Goal: Task Accomplishment & Management: Manage account settings

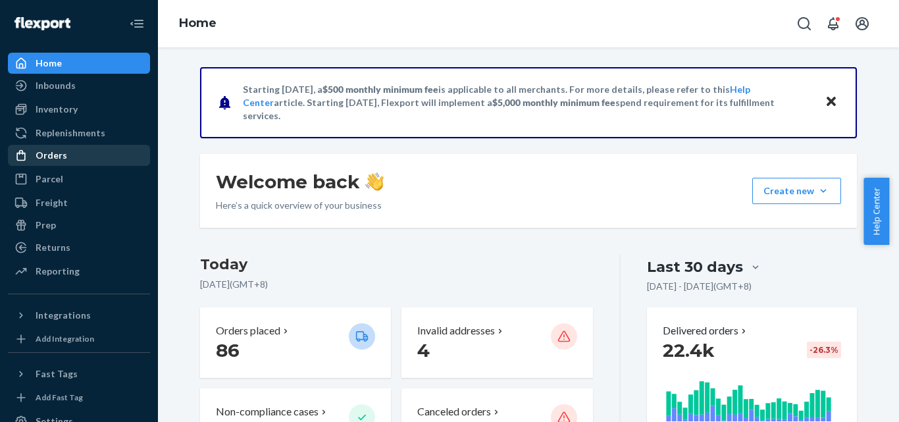
click at [81, 148] on div "Orders" at bounding box center [79, 155] width 140 height 18
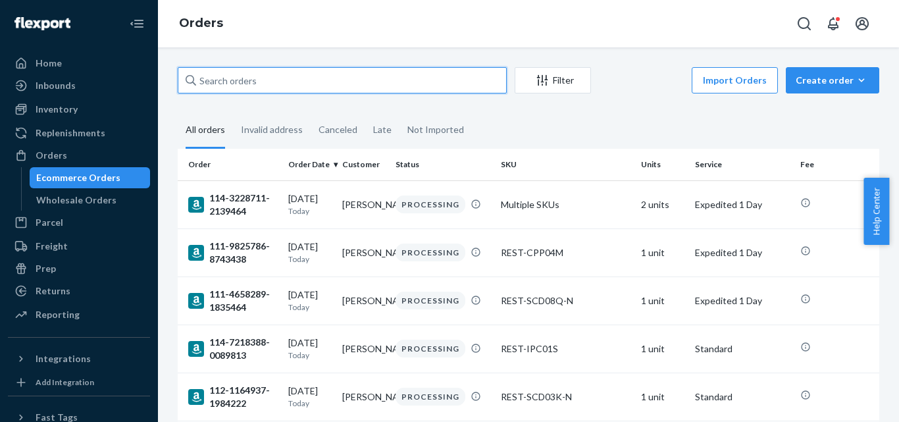
click at [281, 73] on input "text" at bounding box center [342, 80] width 329 height 26
paste input "PD1347110"
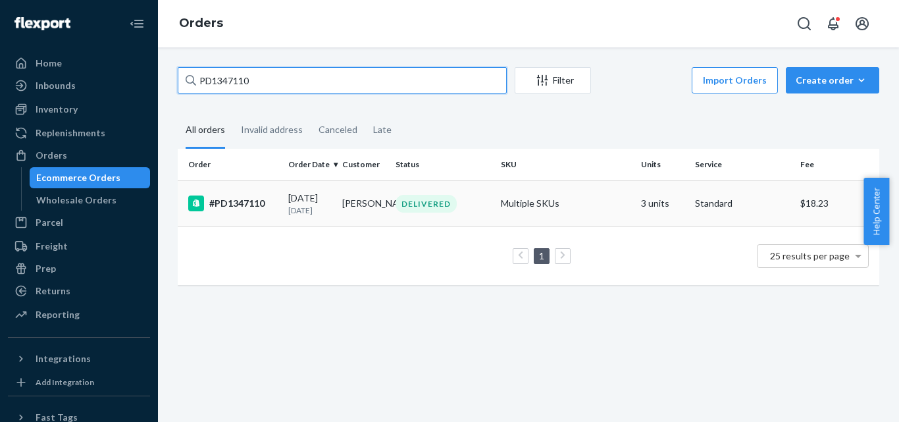
type input "PD1347110"
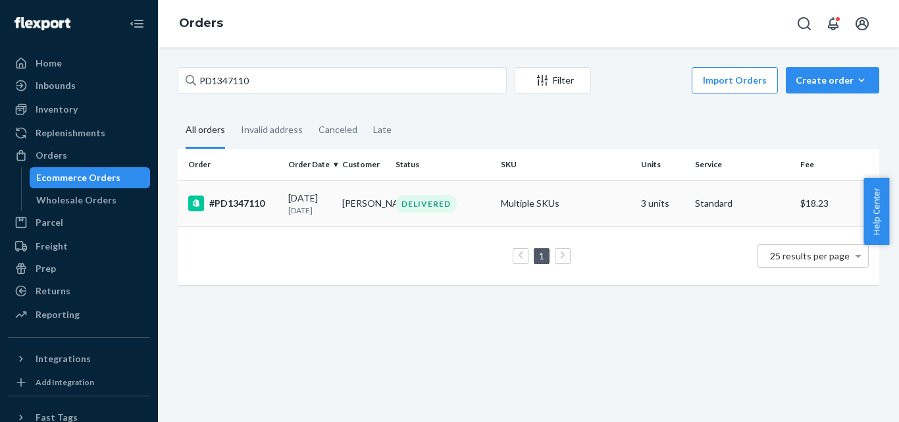
click at [264, 220] on td "#PD1347110" at bounding box center [230, 203] width 105 height 46
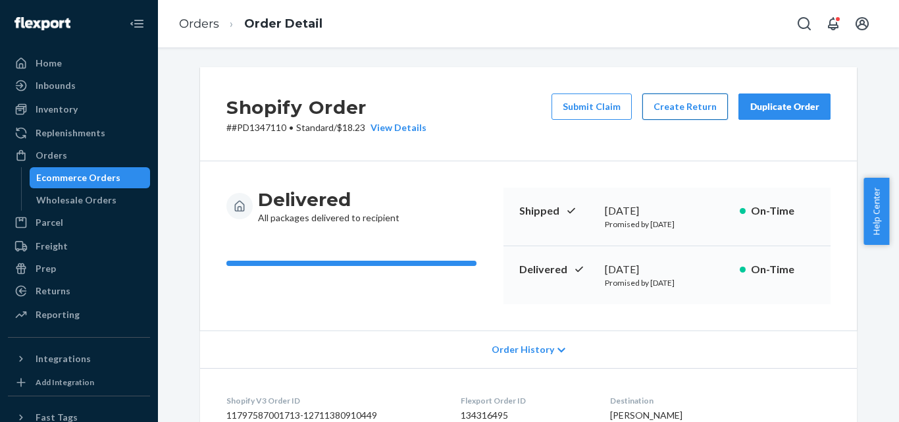
click at [679, 103] on button "Create Return" at bounding box center [685, 106] width 86 height 26
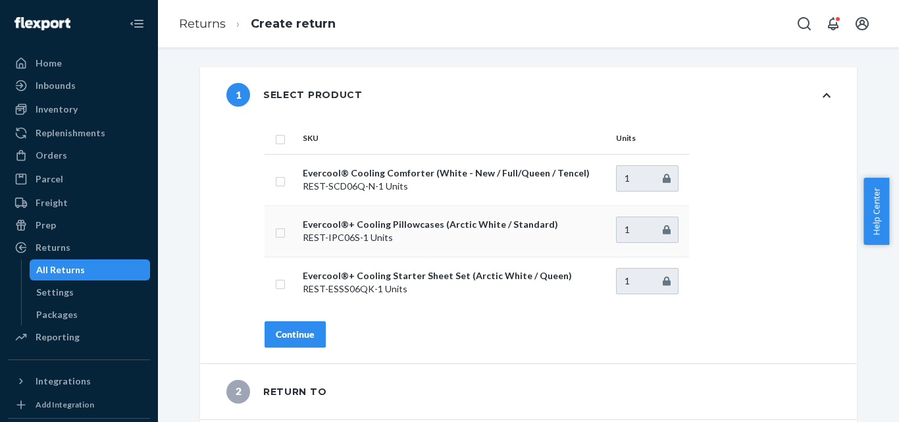
click at [275, 235] on input "checkbox" at bounding box center [280, 231] width 11 height 14
checkbox input "true"
click at [310, 321] on button "Continue" at bounding box center [295, 334] width 61 height 26
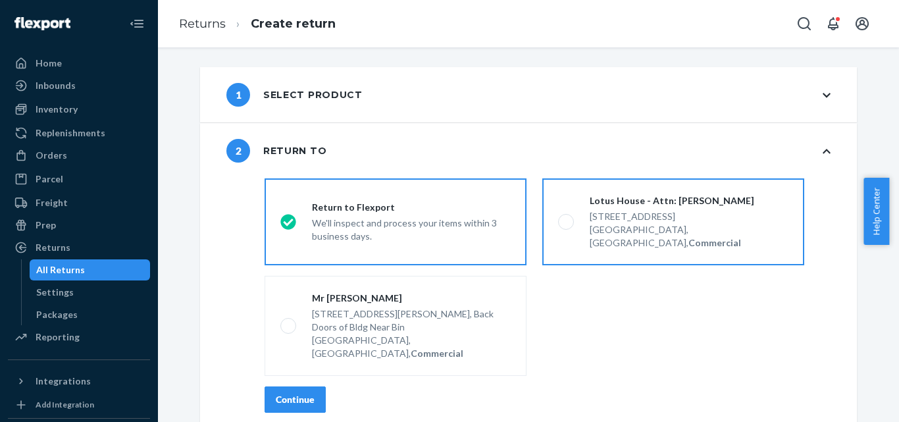
click at [650, 224] on div "[GEOGRAPHIC_DATA], [GEOGRAPHIC_DATA], Commercial" at bounding box center [689, 236] width 199 height 26
click at [567, 224] on input "Lotus House - Attn: [PERSON_NAME] [STREET_ADDRESS], Commercial" at bounding box center [562, 222] width 9 height 9
radio input "true"
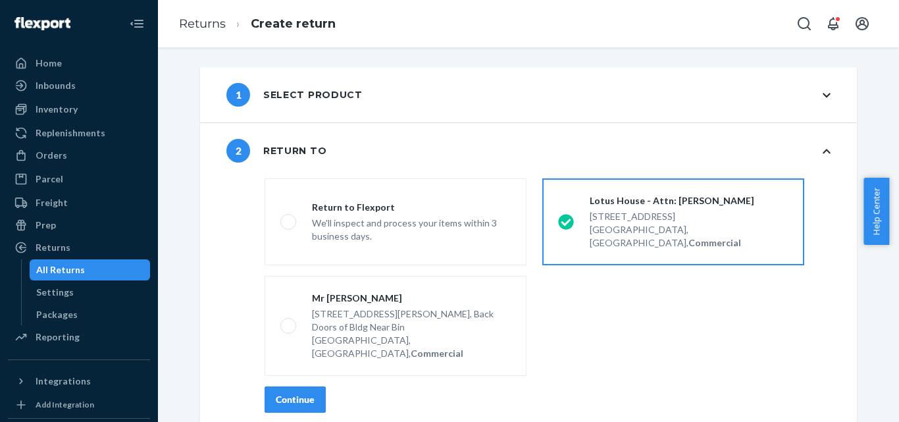
click at [287, 393] on div "Continue" at bounding box center [295, 399] width 39 height 13
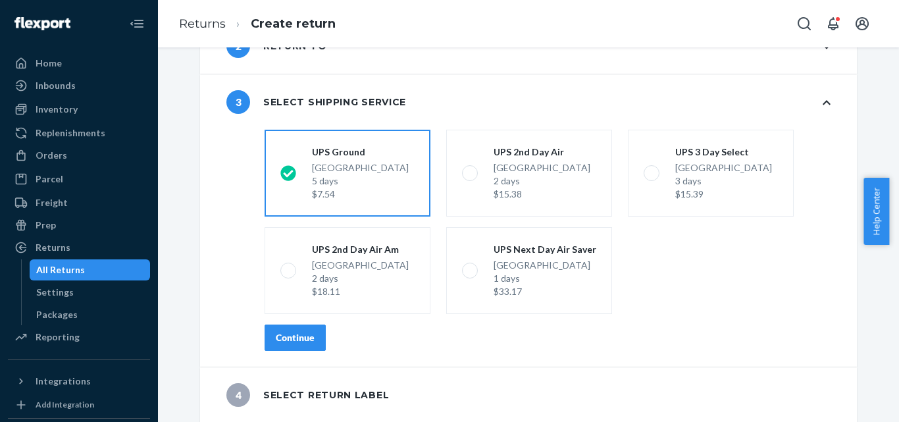
scroll to position [105, 0]
click at [291, 341] on div "Continue" at bounding box center [295, 336] width 39 height 13
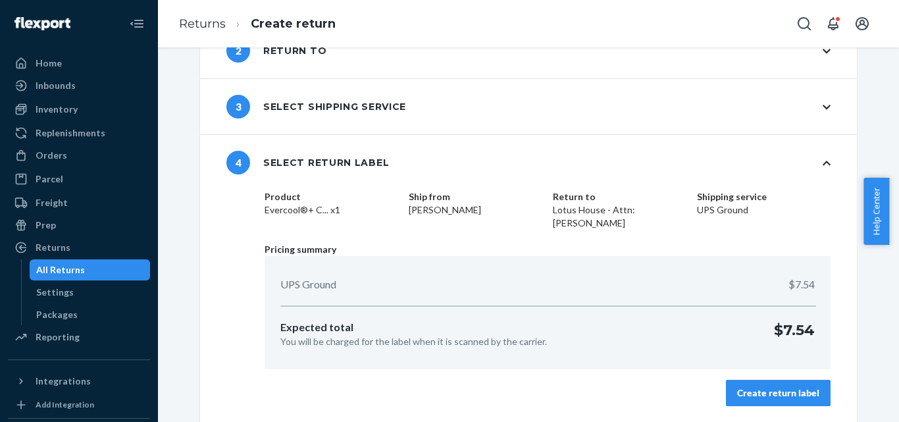
click at [790, 401] on button "Create return label" at bounding box center [778, 393] width 105 height 26
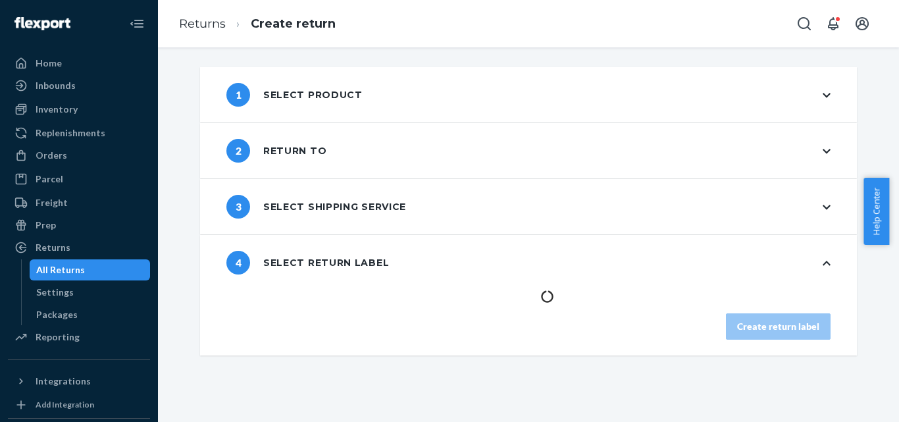
scroll to position [0, 0]
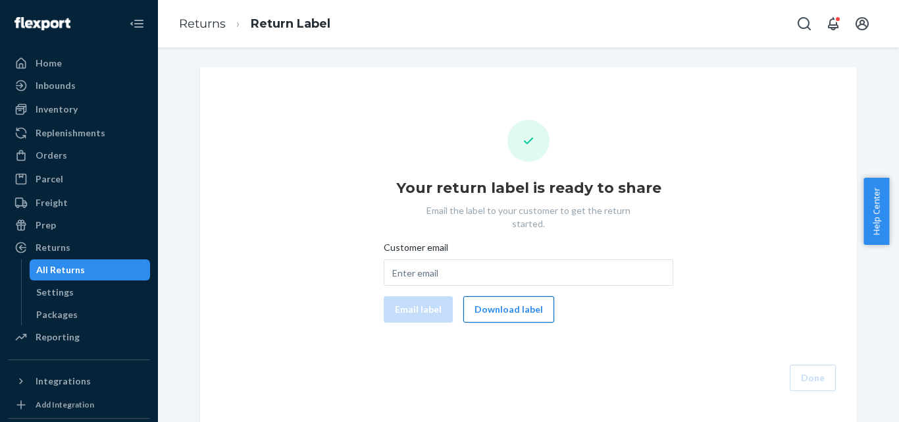
click at [502, 298] on button "Download label" at bounding box center [508, 309] width 91 height 26
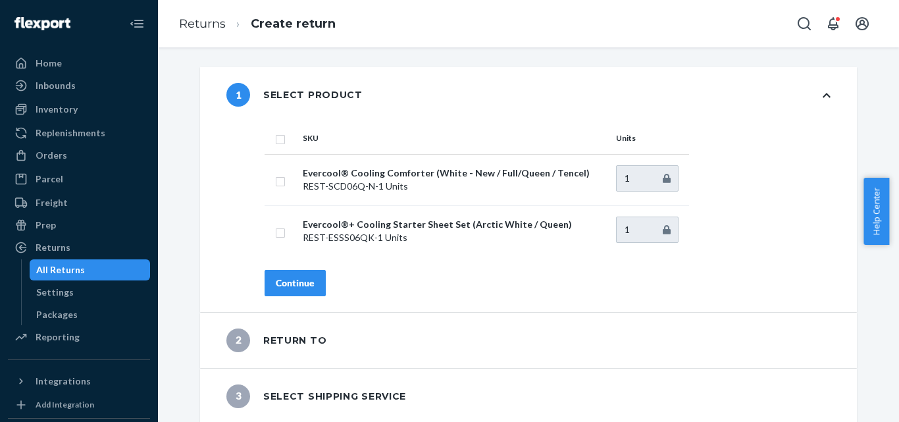
click at [774, 290] on div "Continue" at bounding box center [548, 283] width 566 height 26
click at [272, 238] on td at bounding box center [281, 230] width 33 height 51
click at [275, 236] on input "checkbox" at bounding box center [280, 231] width 11 height 14
checkbox input "true"
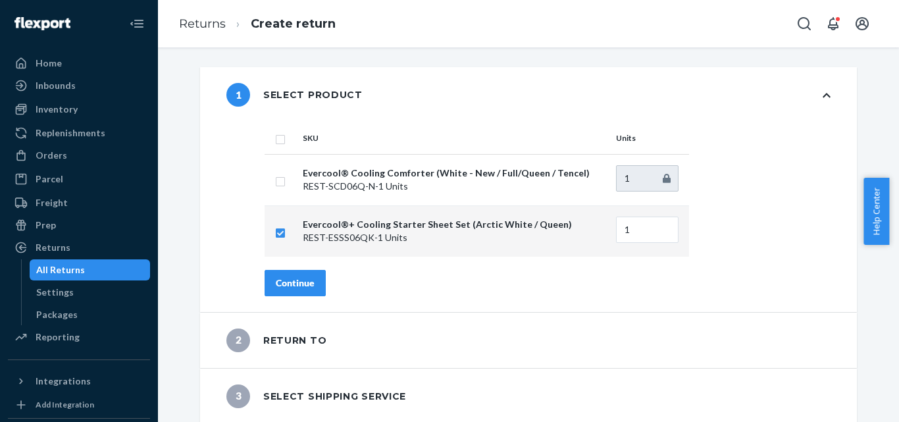
click at [299, 293] on button "Continue" at bounding box center [295, 283] width 61 height 26
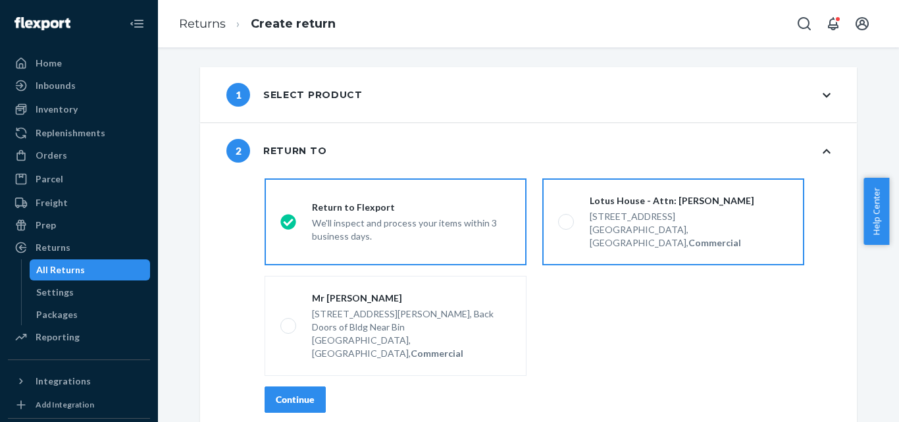
click at [717, 237] on strong "Commercial" at bounding box center [714, 242] width 53 height 11
click at [567, 226] on input "Lotus House - Attn: [PERSON_NAME] [STREET_ADDRESS], Commercial" at bounding box center [562, 222] width 9 height 9
radio input "true"
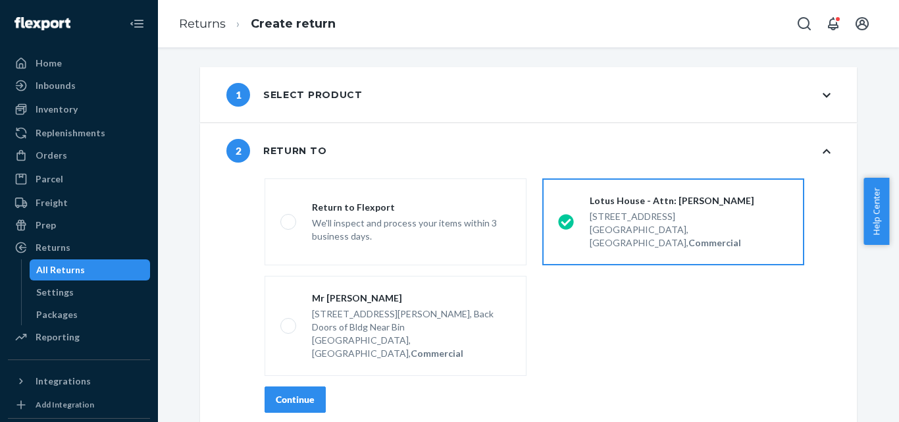
click at [294, 393] on div "Continue" at bounding box center [295, 399] width 39 height 13
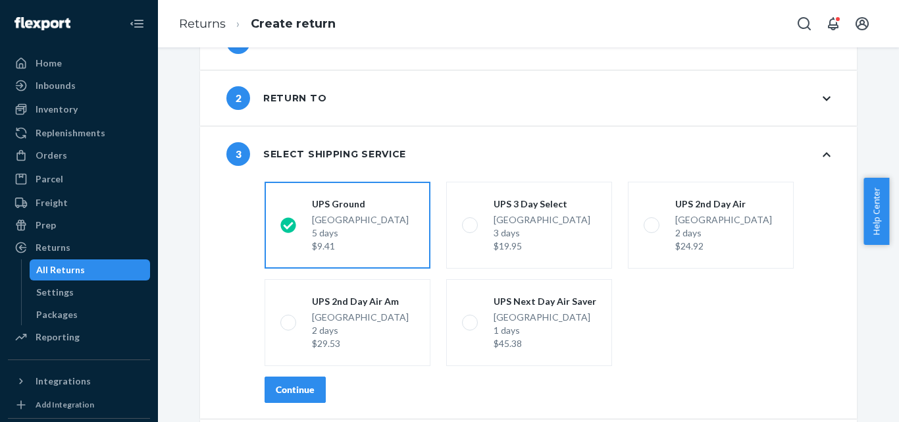
scroll to position [105, 0]
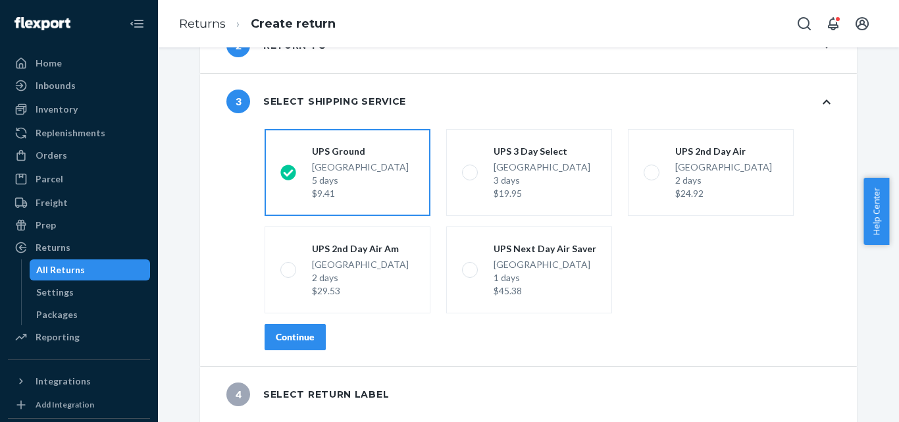
click at [296, 344] on button "Continue" at bounding box center [295, 337] width 61 height 26
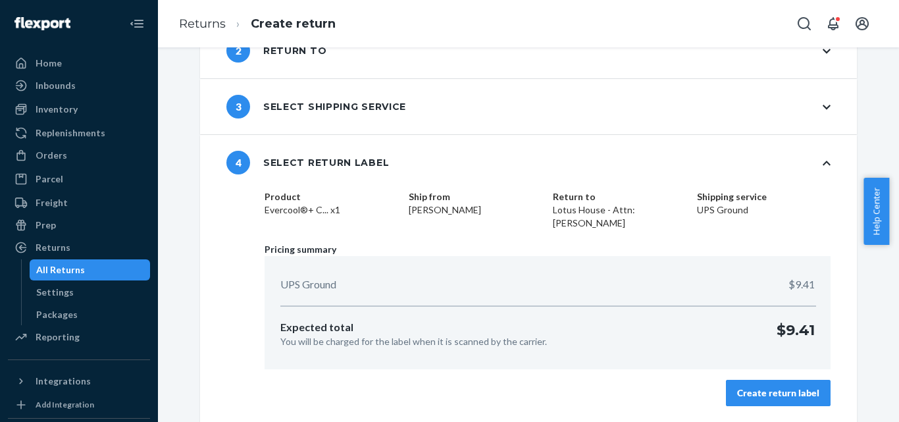
scroll to position [100, 0]
click at [793, 387] on button "Create return label" at bounding box center [778, 393] width 105 height 26
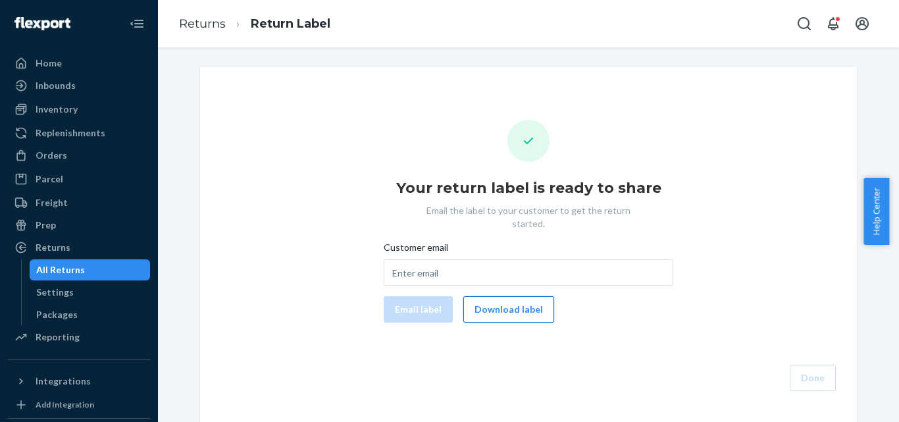
click at [501, 299] on button "Download label" at bounding box center [508, 309] width 91 height 26
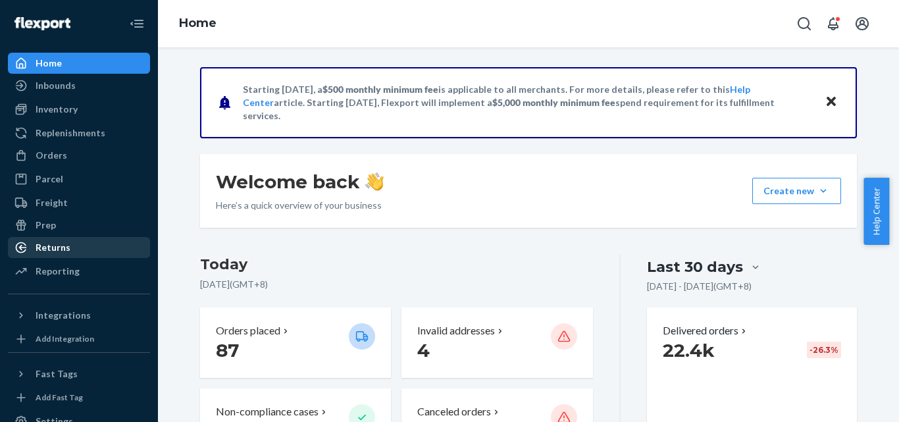
click at [72, 255] on div "Returns" at bounding box center [79, 247] width 140 height 18
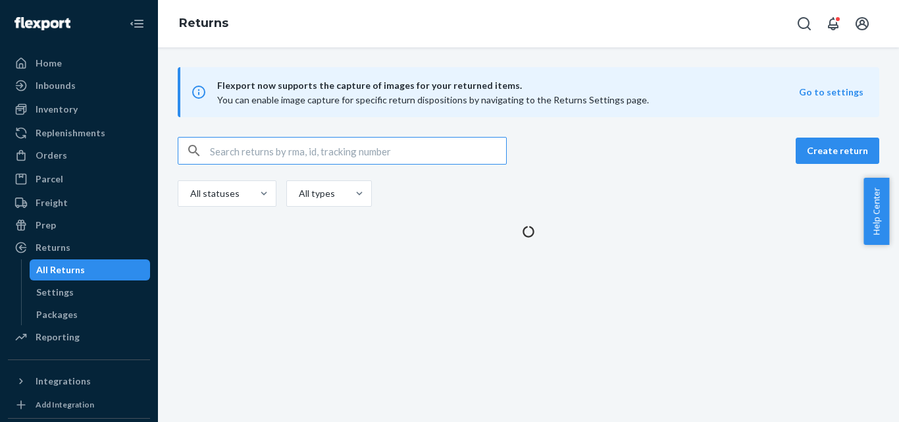
click at [440, 150] on input "text" at bounding box center [358, 151] width 296 height 26
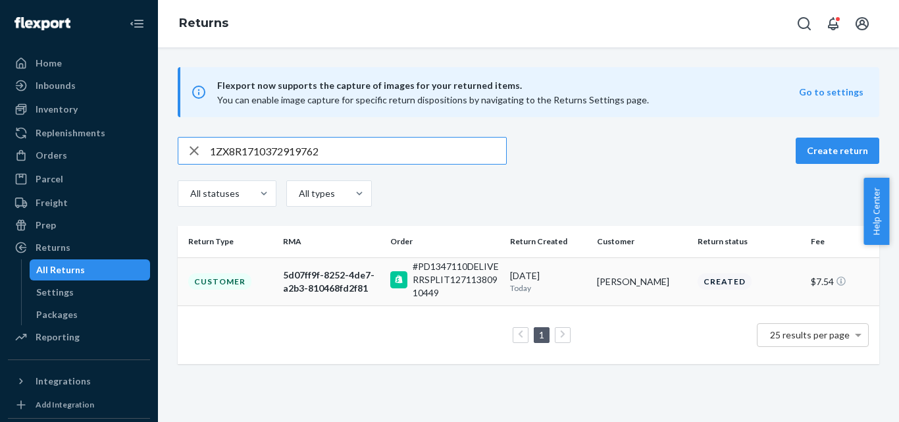
type input "1ZX8R1710372919762"
click at [274, 286] on td "Customer" at bounding box center [228, 281] width 100 height 48
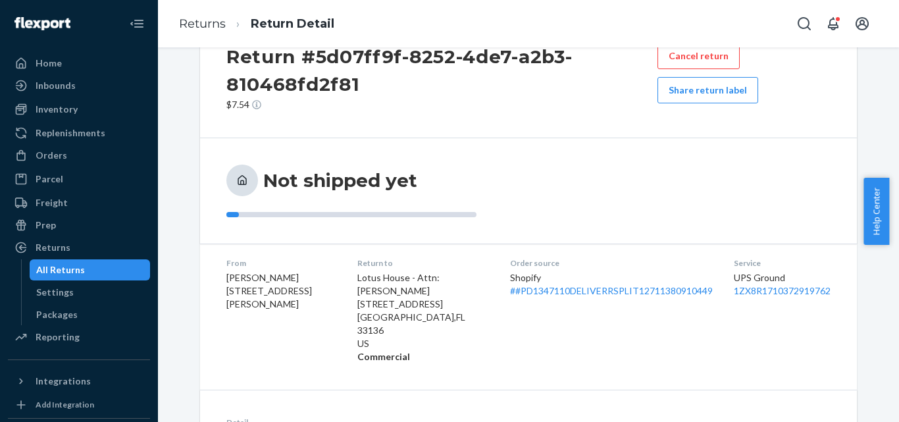
scroll to position [66, 0]
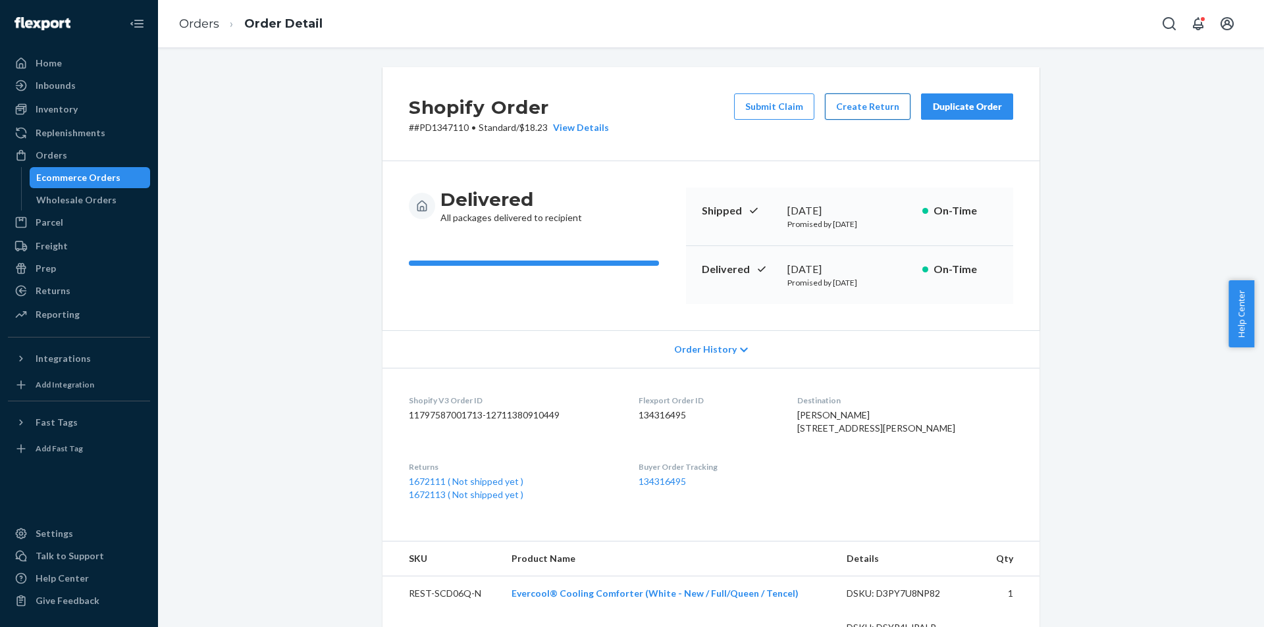
click at [845, 115] on button "Create Return" at bounding box center [868, 106] width 86 height 26
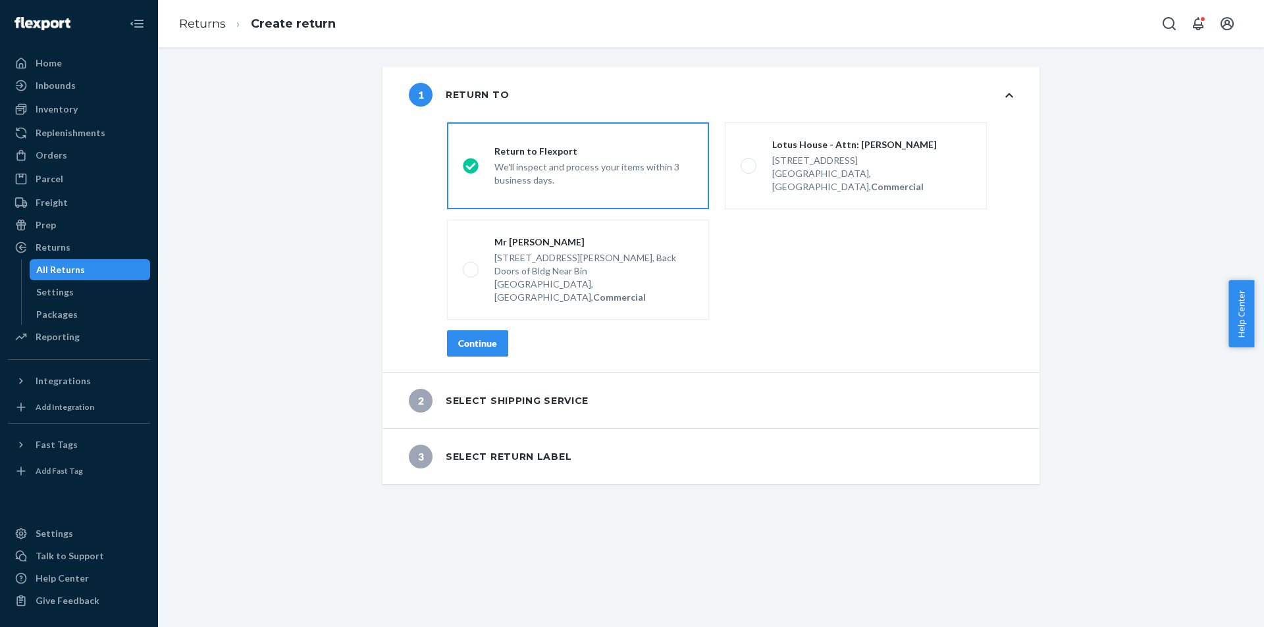
click at [869, 122] on fieldset "destinationsRadioGroup Return to Flexport We'll inspect and process your items …" at bounding box center [730, 221] width 582 height 208
click at [864, 152] on div "217 NW 15th St, Miami, FL 33136, US, Commercial" at bounding box center [871, 172] width 199 height 42
click at [749, 162] on input "Lotus House - Attn: [PERSON_NAME] [STREET_ADDRESS], Commercial" at bounding box center [744, 166] width 9 height 9
radio input "true"
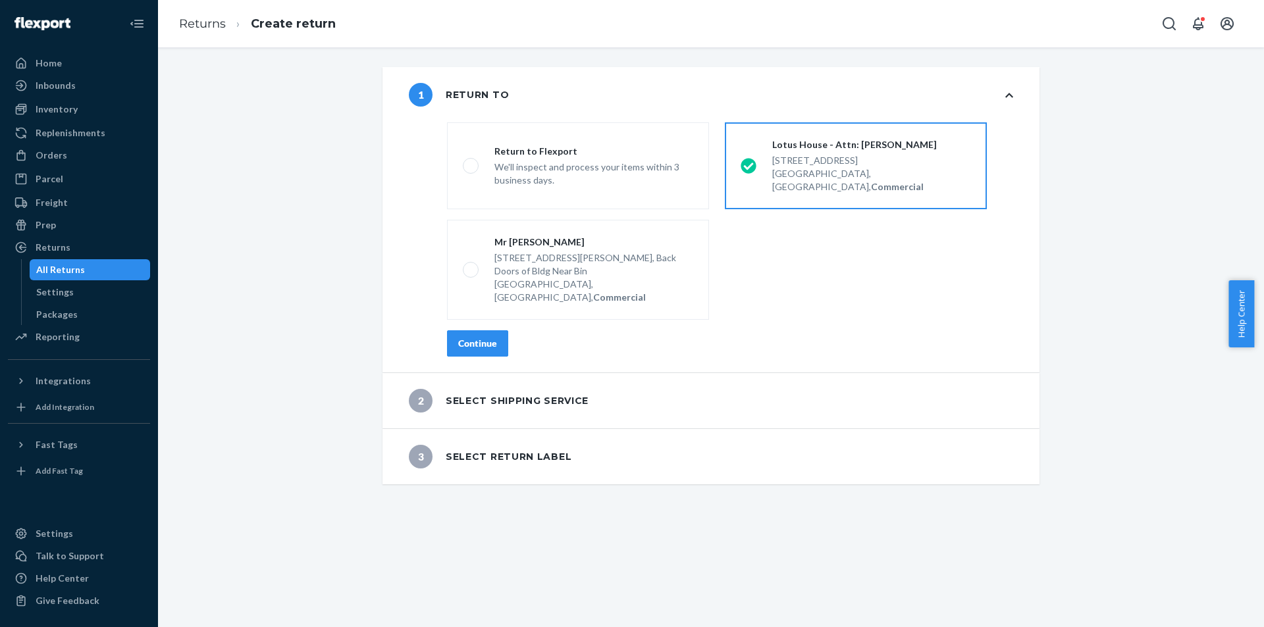
click at [494, 330] on button "Continue" at bounding box center [477, 343] width 61 height 26
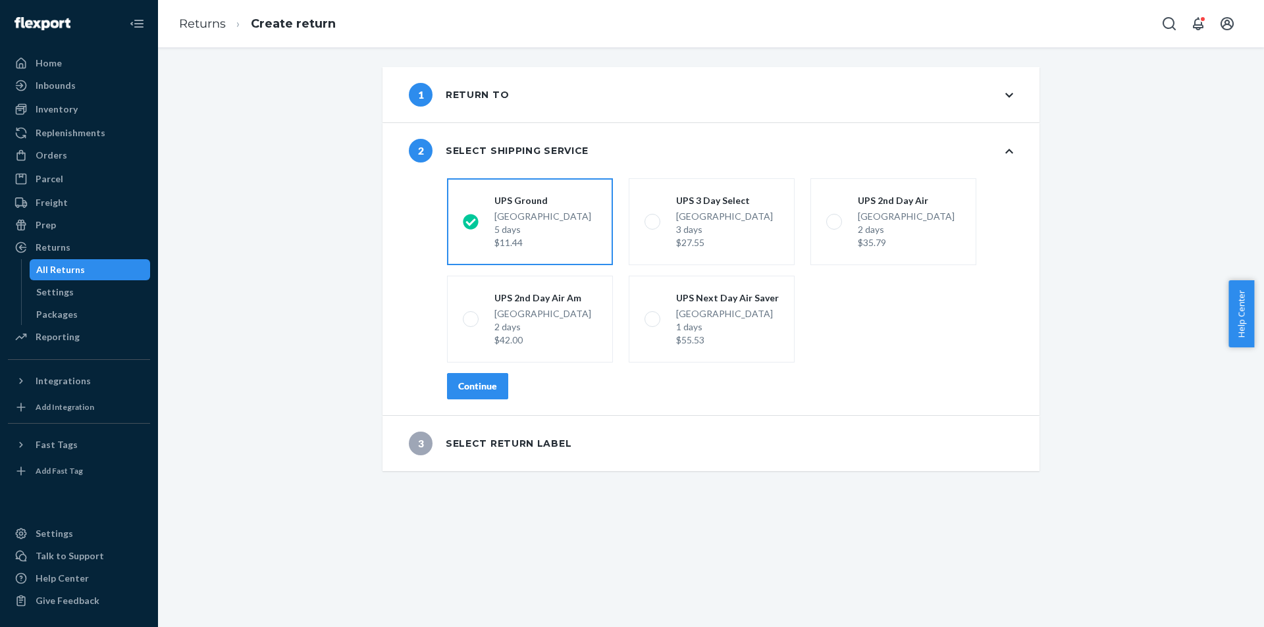
click at [498, 384] on button "Continue" at bounding box center [477, 386] width 61 height 26
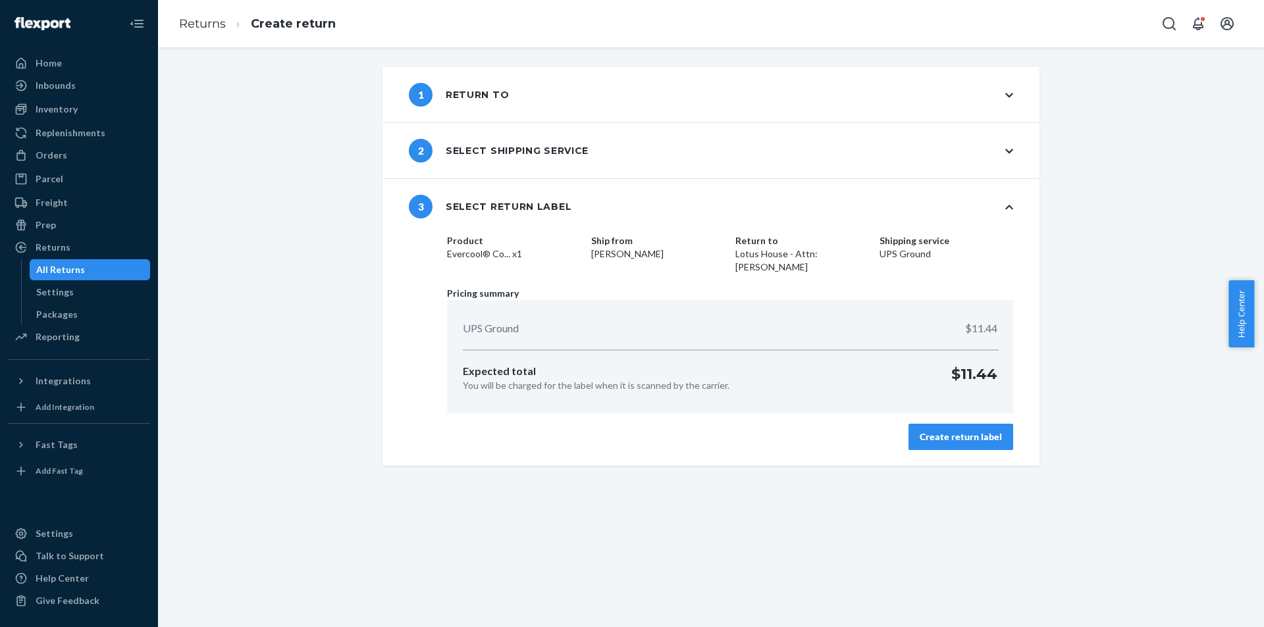
click at [889, 421] on button "Create return label" at bounding box center [960, 437] width 105 height 26
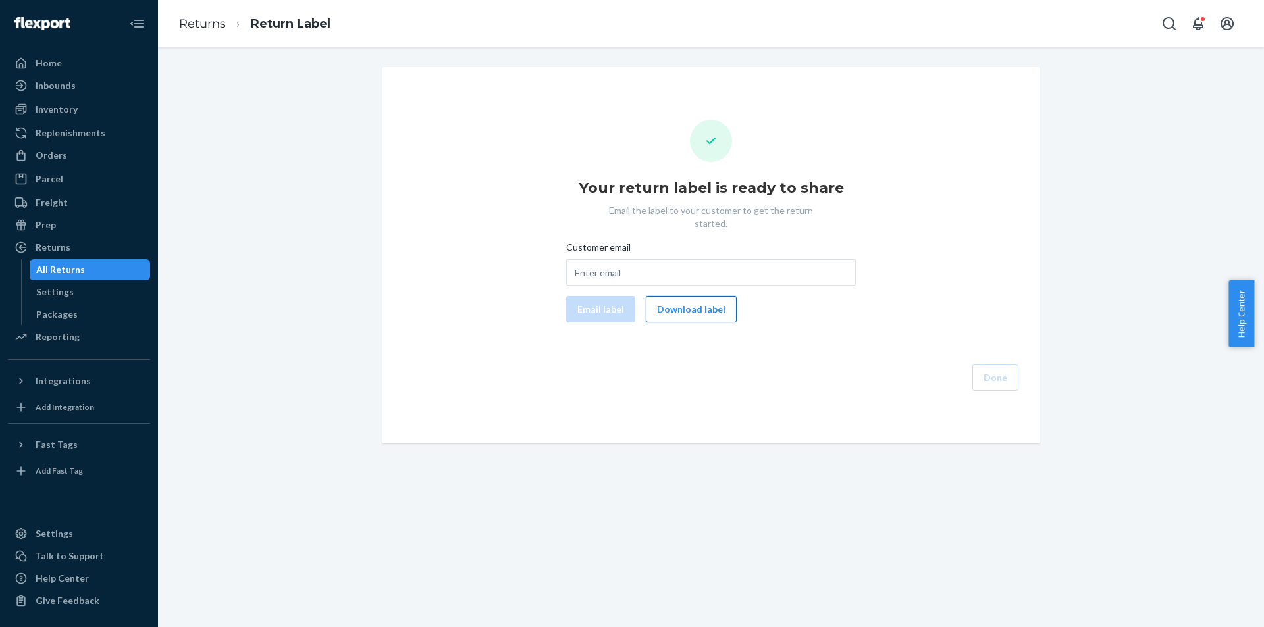
click at [704, 309] on button "Download label" at bounding box center [691, 309] width 91 height 26
